Goal: Task Accomplishment & Management: Use online tool/utility

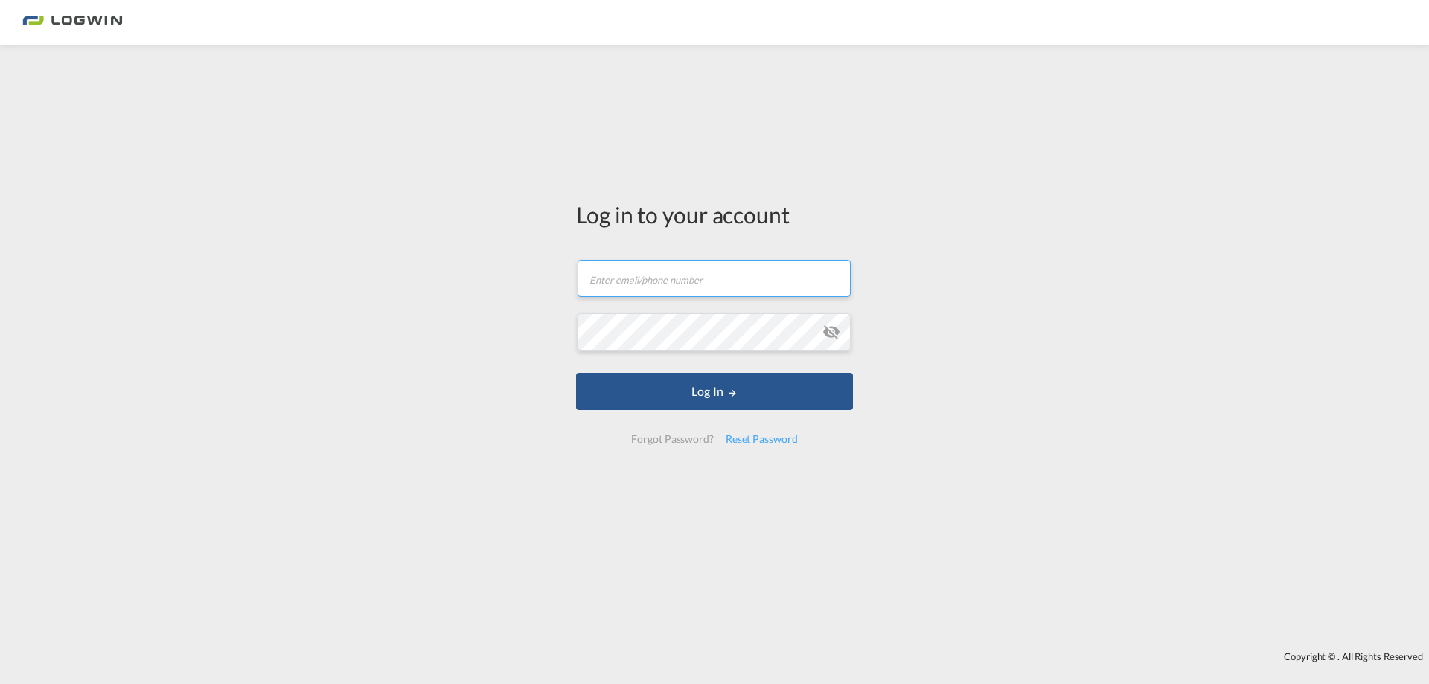
drag, startPoint x: 712, startPoint y: 275, endPoint x: 730, endPoint y: 283, distance: 20.0
click at [713, 275] on input "text" at bounding box center [713, 278] width 273 height 37
type input "[PERSON_NAME][EMAIL_ADDRESS][DOMAIN_NAME]"
click at [576, 373] on button "Log In" at bounding box center [714, 391] width 277 height 37
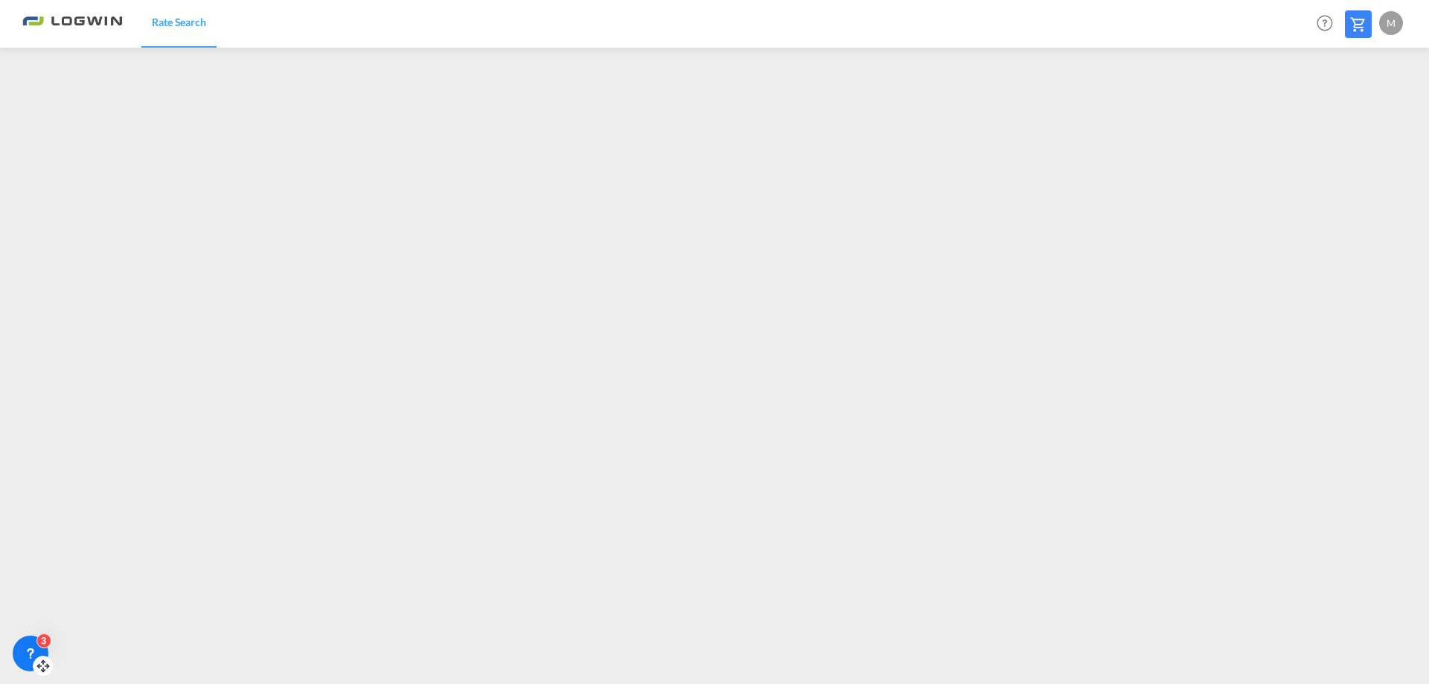
click at [35, 649] on icon at bounding box center [30, 653] width 15 height 15
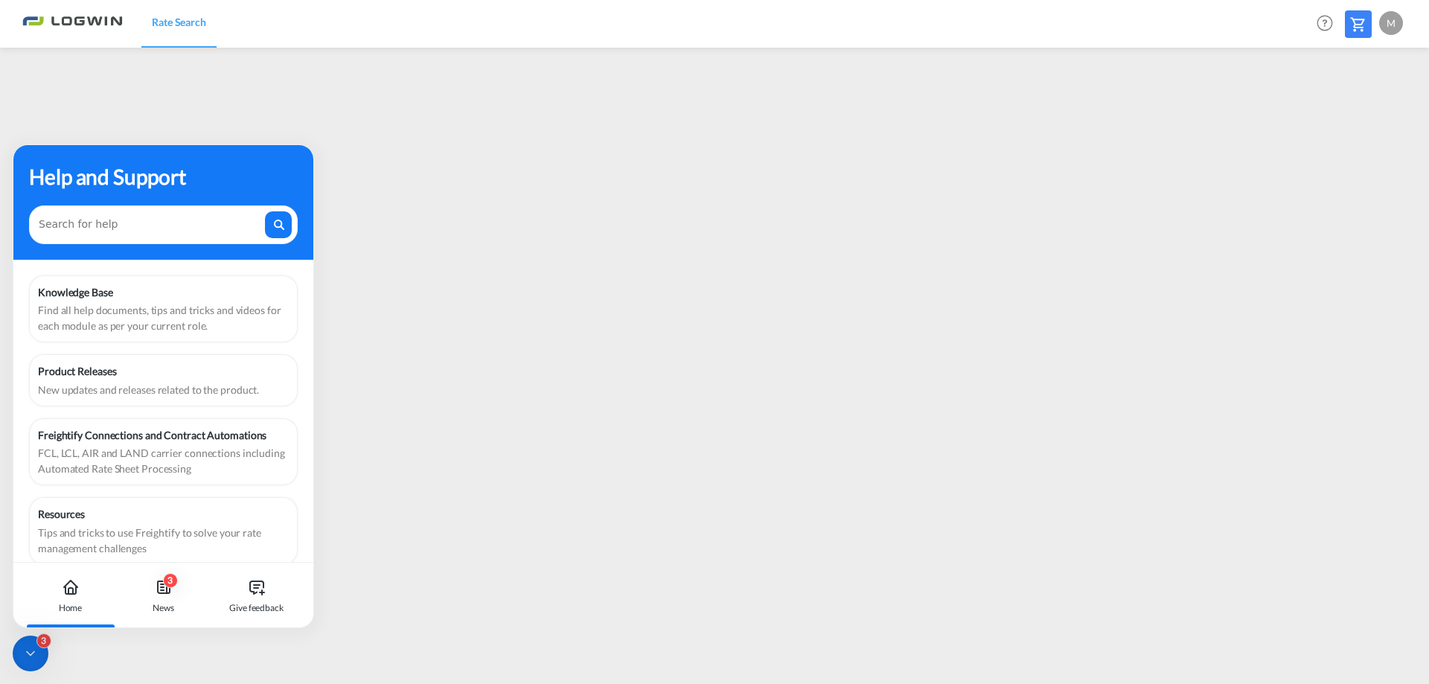
click at [184, 298] on div "Knowledge Base" at bounding box center [163, 292] width 251 height 16
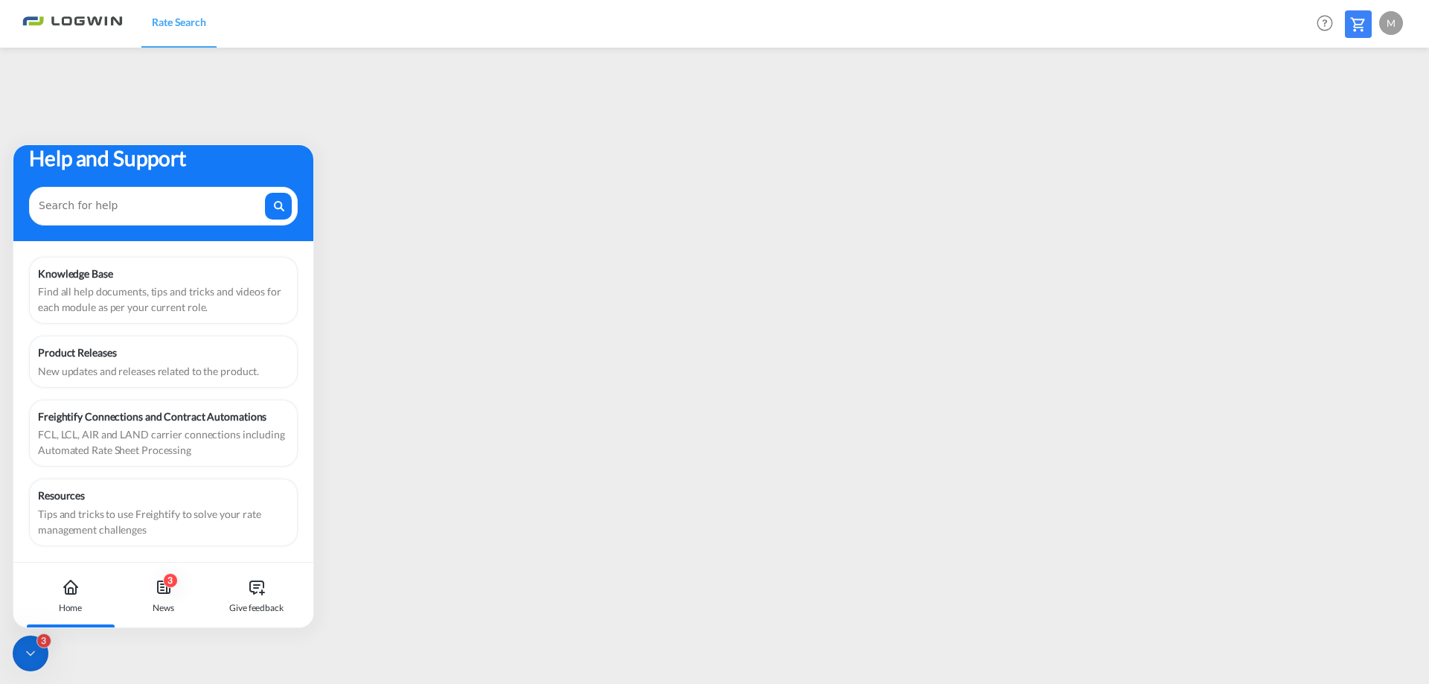
click at [71, 595] on icon at bounding box center [71, 587] width 18 height 18
click at [39, 641] on div "3" at bounding box center [43, 640] width 15 height 15
